Goal: Information Seeking & Learning: Learn about a topic

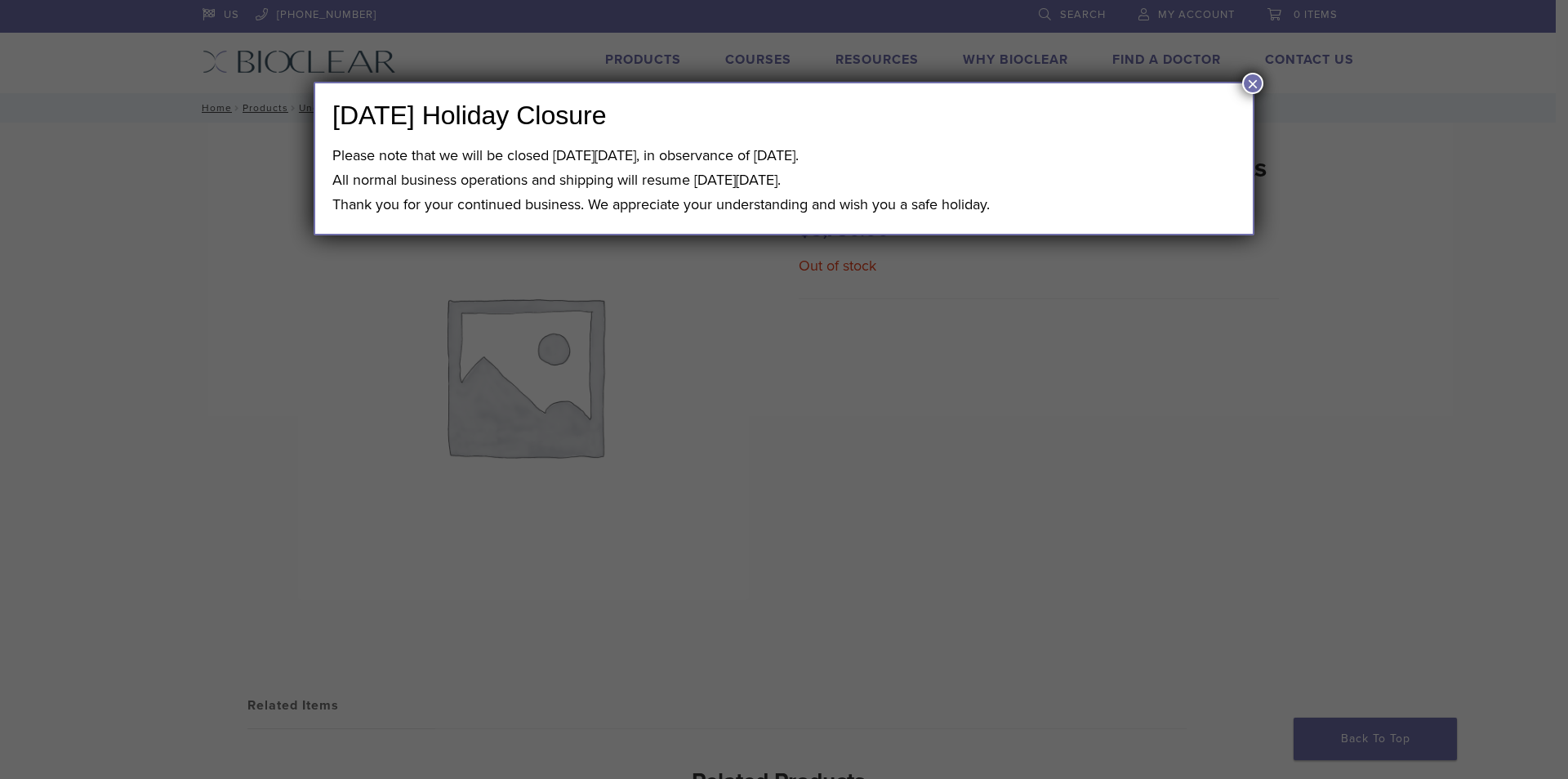
click at [1242, 85] on button "×" at bounding box center [1253, 83] width 21 height 21
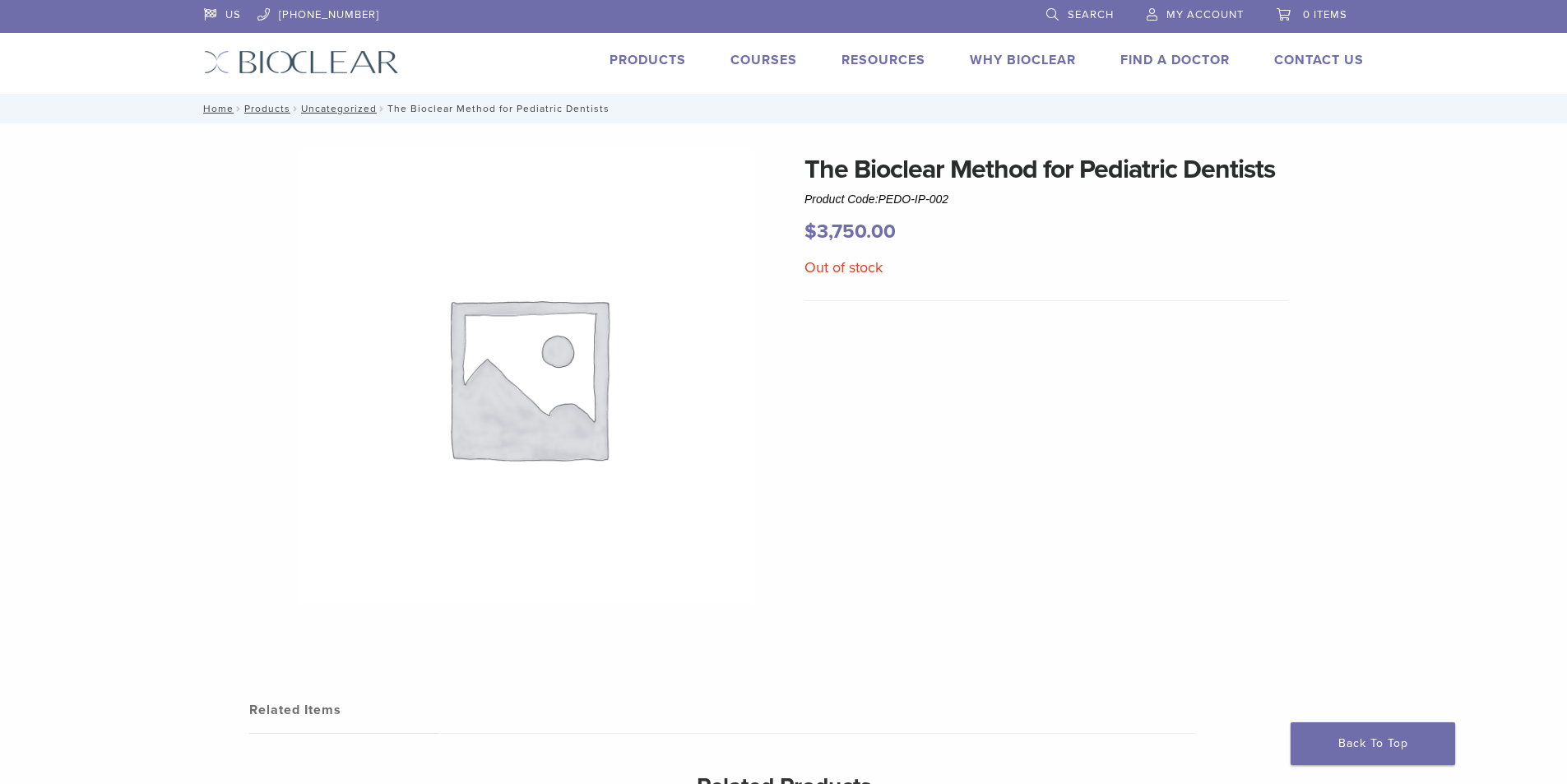
click at [764, 71] on div "Courses" at bounding box center [755, 62] width 87 height 24
click at [761, 60] on link "Courses" at bounding box center [764, 59] width 66 height 16
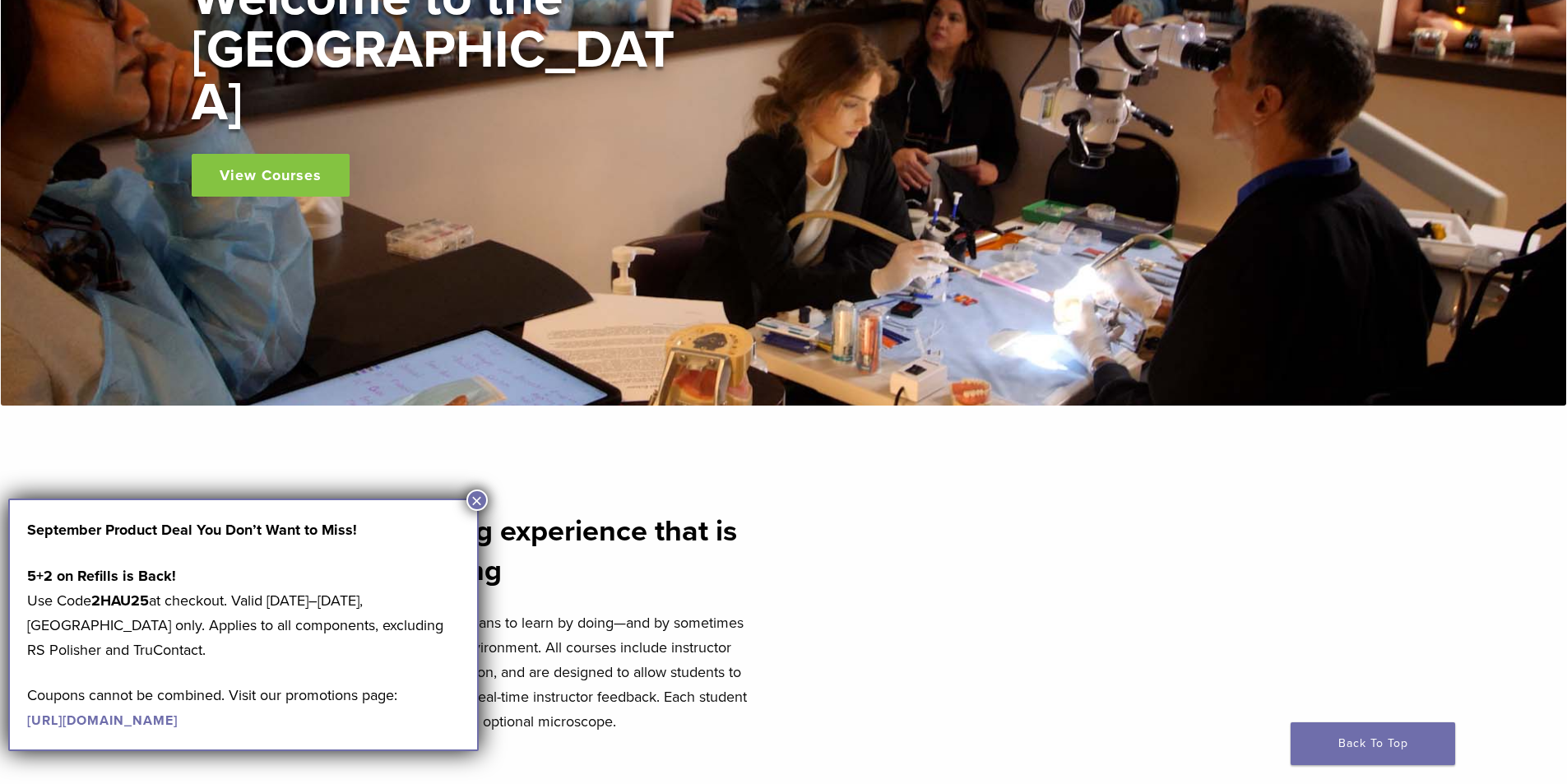
scroll to position [411, 0]
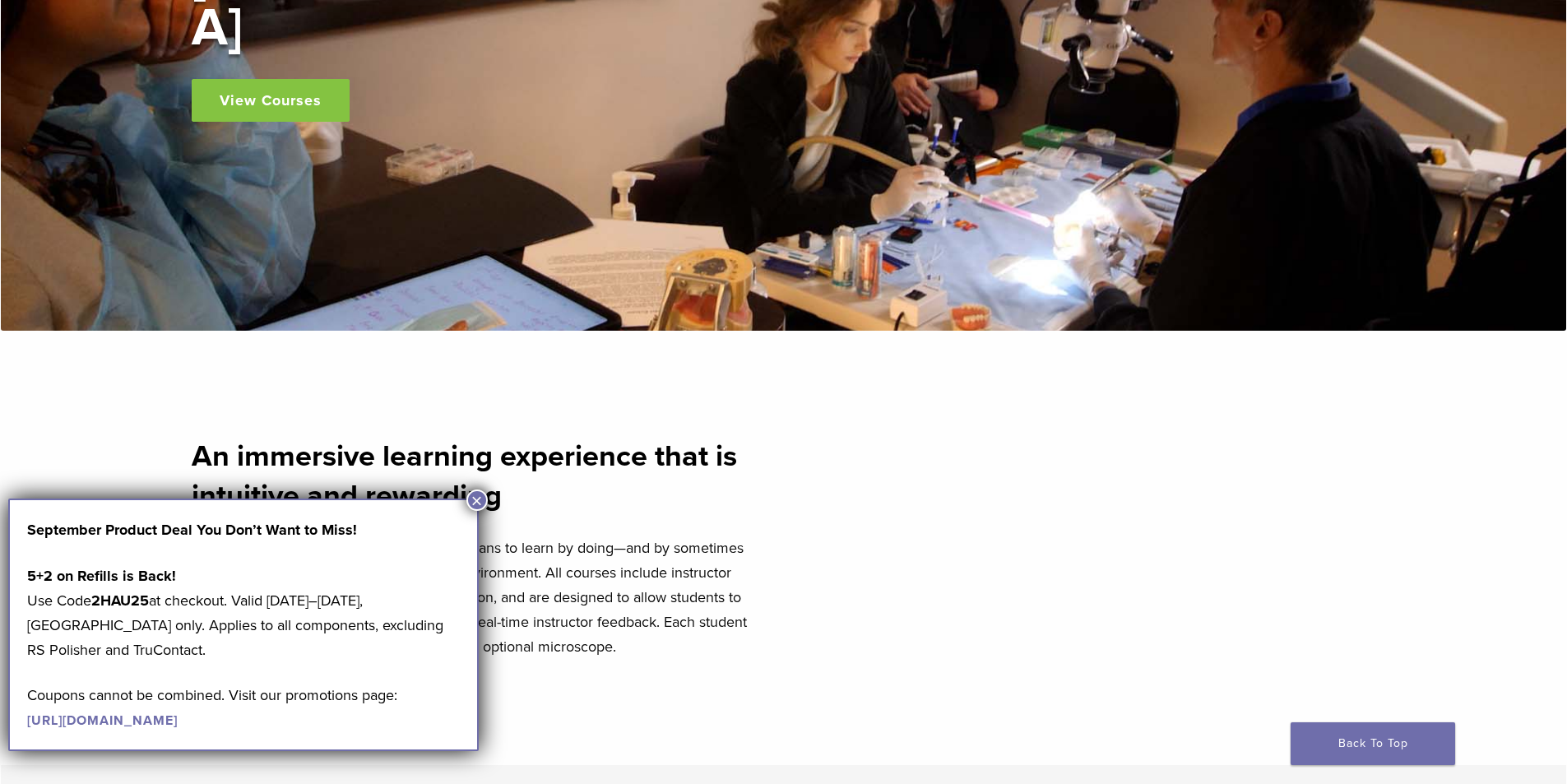
click at [478, 500] on button "×" at bounding box center [477, 499] width 21 height 21
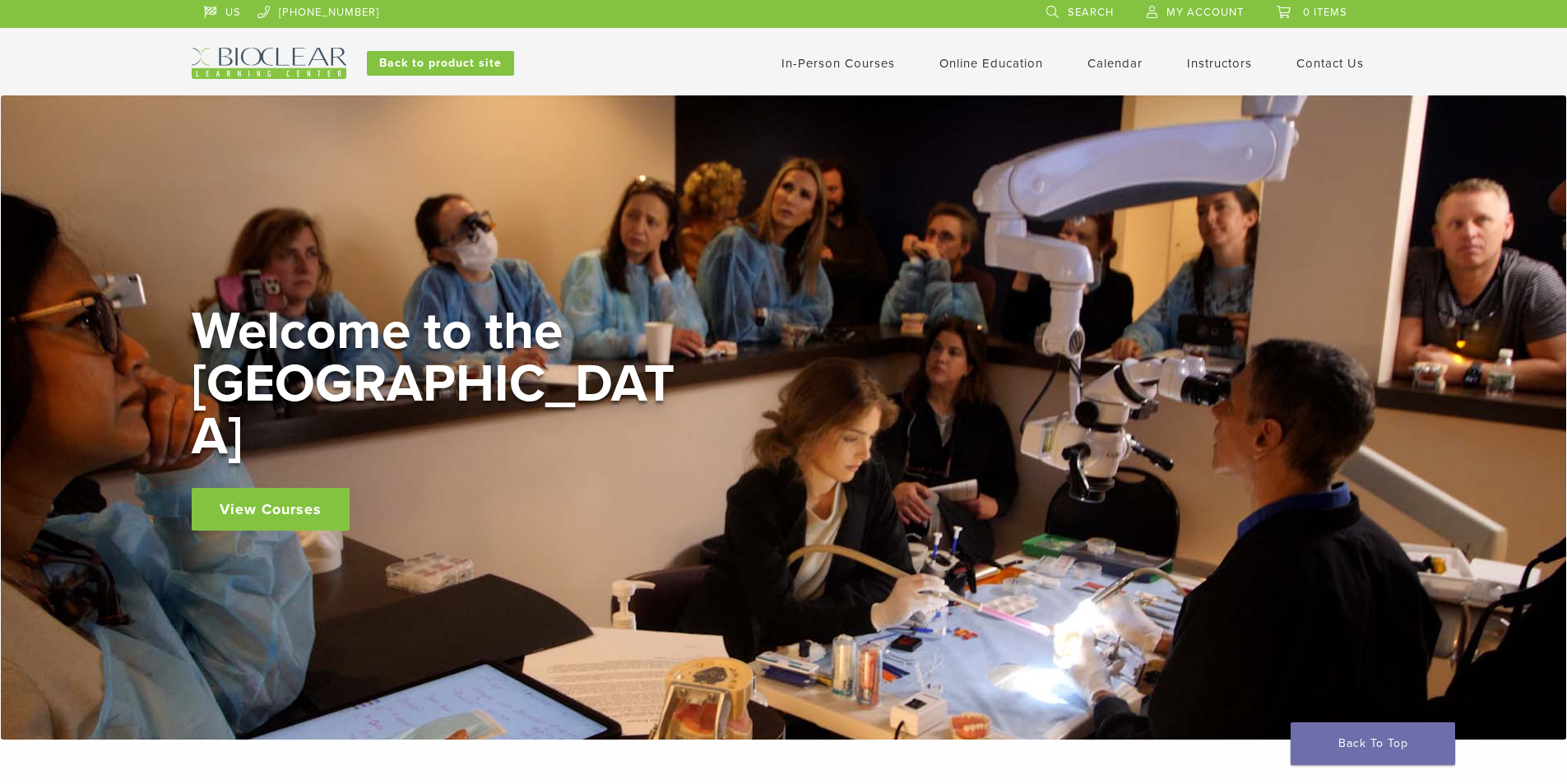
scroll to position [0, 0]
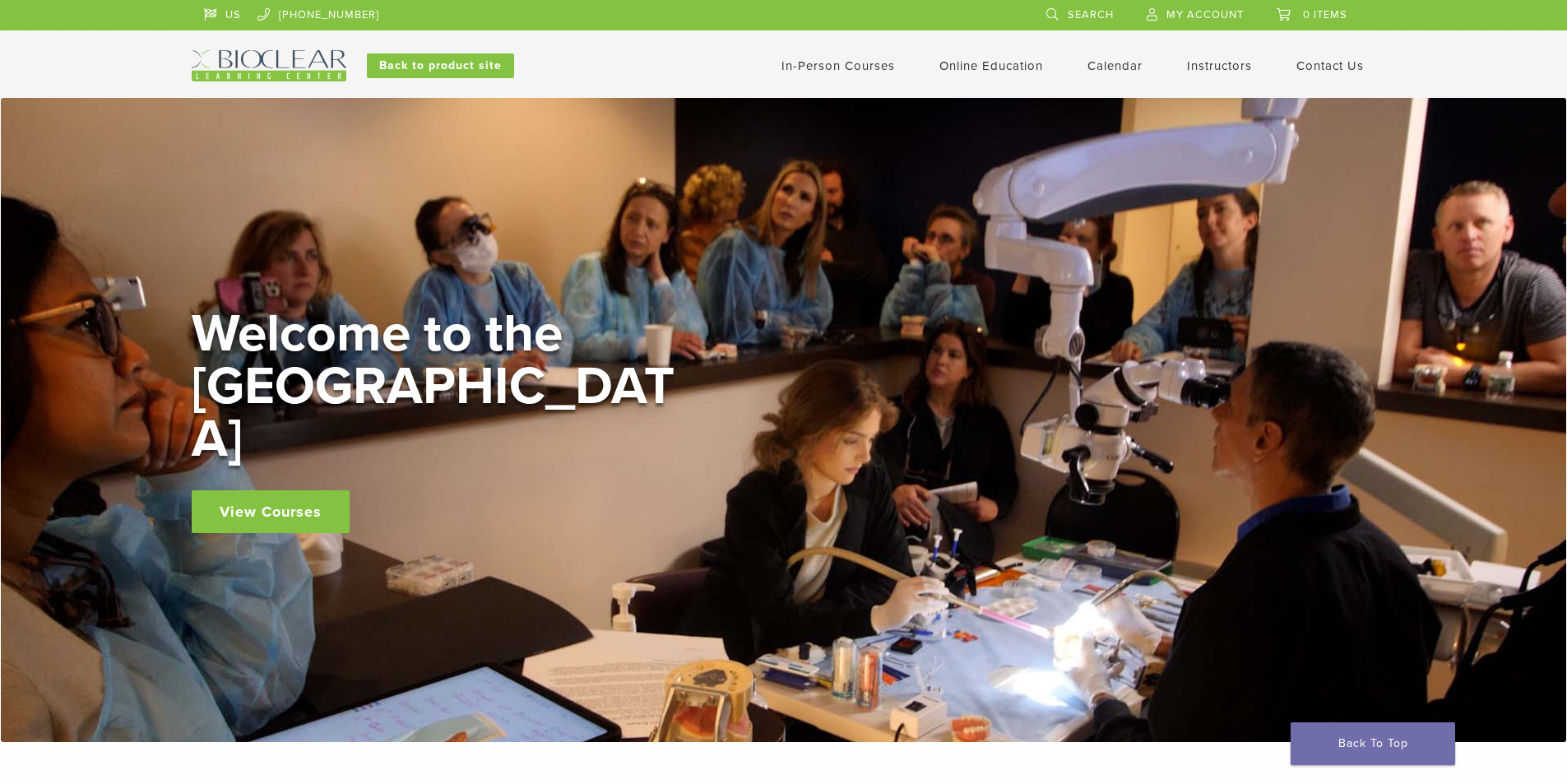
click at [833, 66] on link "In-Person Courses" at bounding box center [839, 65] width 114 height 14
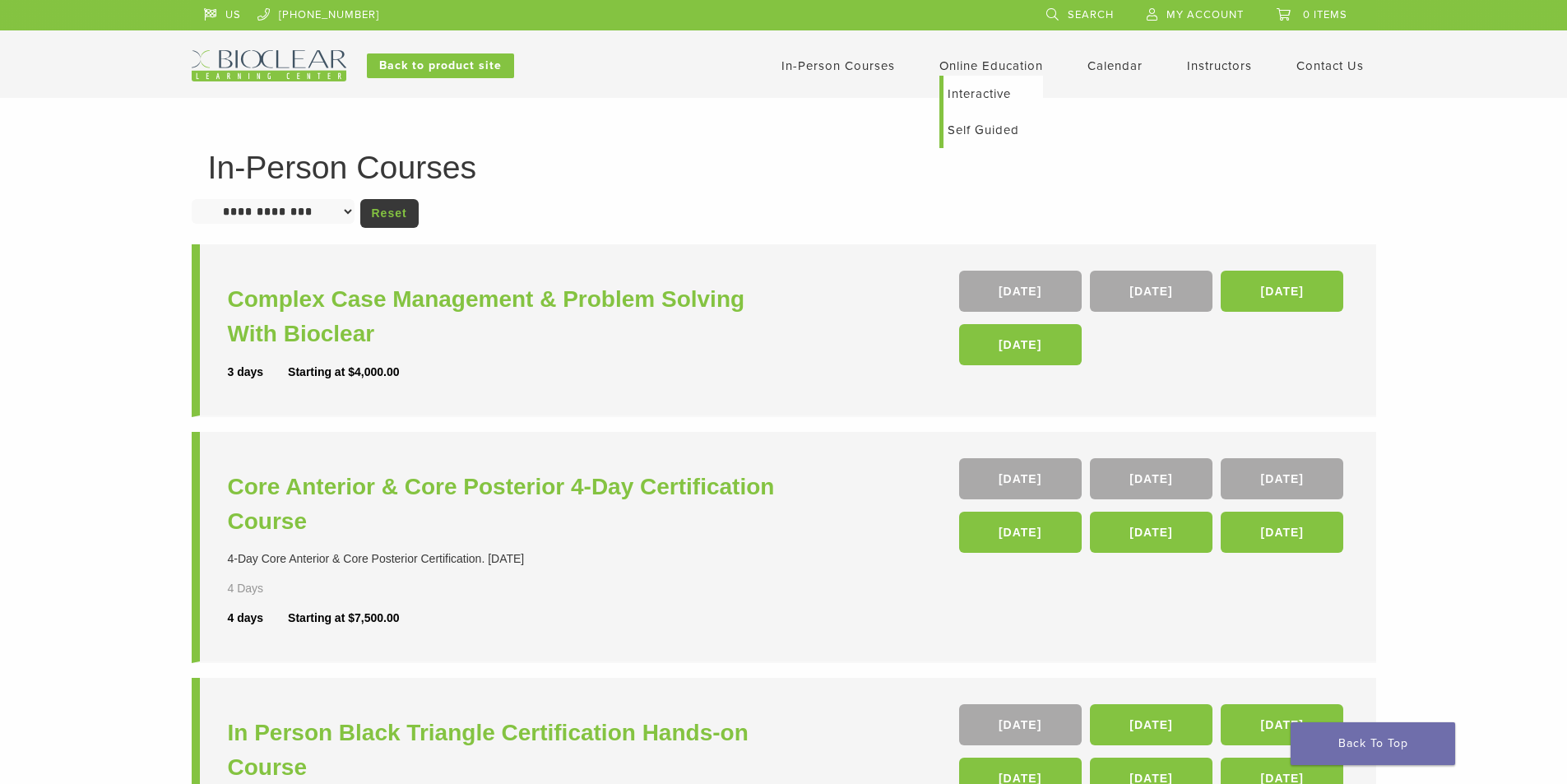
click at [976, 70] on link "Online Education" at bounding box center [992, 65] width 104 height 14
click at [1001, 63] on link "Online Education" at bounding box center [992, 65] width 104 height 14
click at [969, 102] on link "Interactive" at bounding box center [993, 93] width 99 height 37
